Goal: Task Accomplishment & Management: Manage account settings

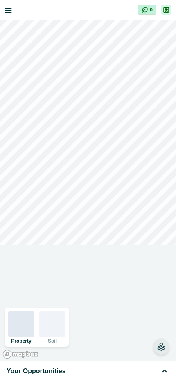
click at [90, 372] on div "Your Opportunities" at bounding box center [88, 372] width 163 height 10
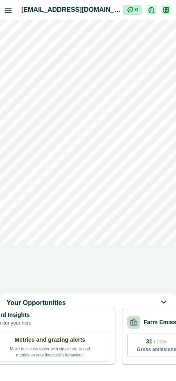
scroll to position [0, 707]
click at [156, 327] on p "Farm Emissions" at bounding box center [165, 322] width 44 height 9
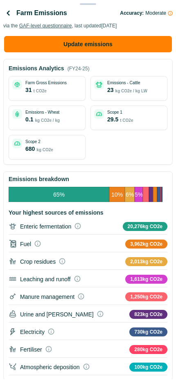
scroll to position [0, 0]
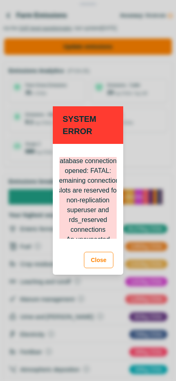
click at [95, 262] on button "Close" at bounding box center [98, 260] width 29 height 16
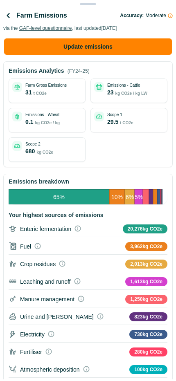
click at [13, 20] on icon "button" at bounding box center [8, 16] width 10 height 10
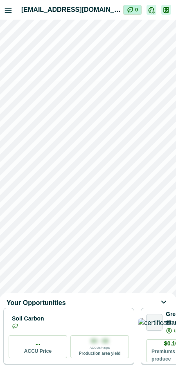
click at [109, 331] on div "Soil Carbon" at bounding box center [69, 322] width 120 height 16
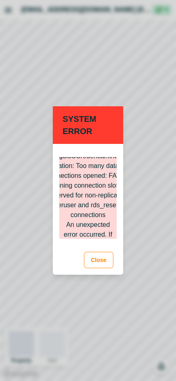
click at [102, 261] on button "Close" at bounding box center [98, 260] width 29 height 16
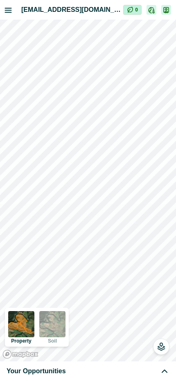
click at [82, 376] on div "Your Opportunities" at bounding box center [88, 372] width 163 height 10
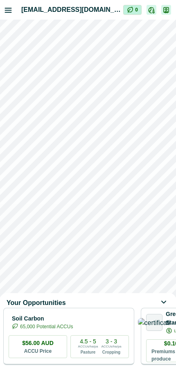
click at [88, 338] on div "Soil Carbon 65,000 Potential ACCUs $56.00 AUD ACCU Price 4.5 - 5 ACCUs/ha/pa Pa…" at bounding box center [68, 336] width 131 height 57
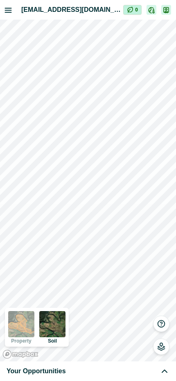
click at [149, 371] on div "Your Opportunities" at bounding box center [88, 372] width 163 height 10
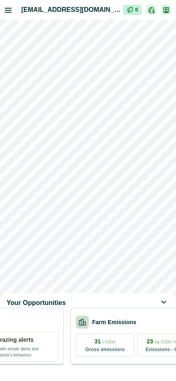
scroll to position [0, 757]
click at [124, 327] on p "Farm Emissions" at bounding box center [115, 322] width 44 height 9
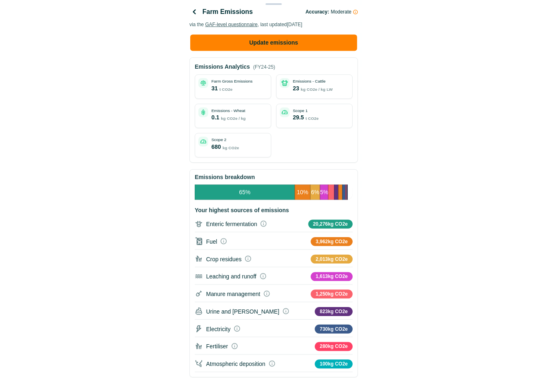
scroll to position [0, 0]
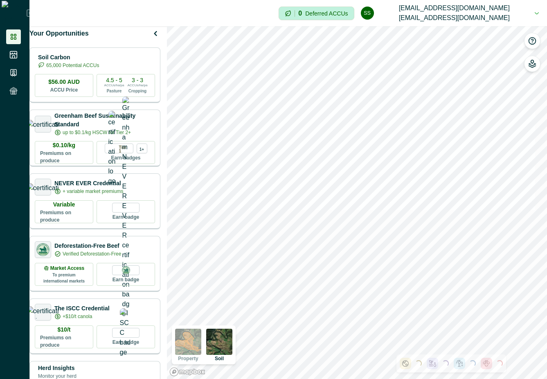
click at [176, 13] on div "Impersonation Mode 0 Deferred ACCUs ss scp@agriprove.io scp@agriprove.io Sign o…" at bounding box center [288, 13] width 518 height 26
click at [176, 13] on button "ss scp@agriprove.io scp@agriprove.io" at bounding box center [450, 13] width 178 height 26
click at [176, 37] on button "Sign out" at bounding box center [468, 40] width 91 height 14
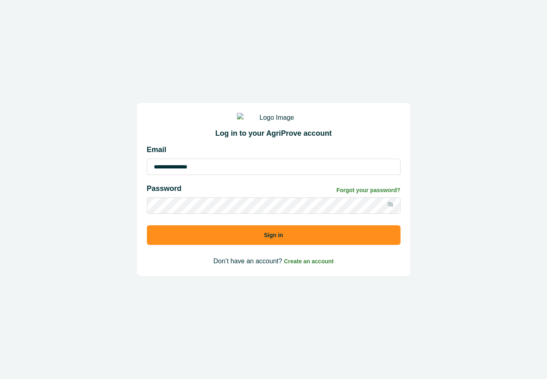
click at [176, 171] on input "**********" at bounding box center [274, 167] width 254 height 16
type input "**********"
click at [176, 245] on button "Sign in" at bounding box center [274, 235] width 254 height 20
